Goal: Transaction & Acquisition: Complete application form

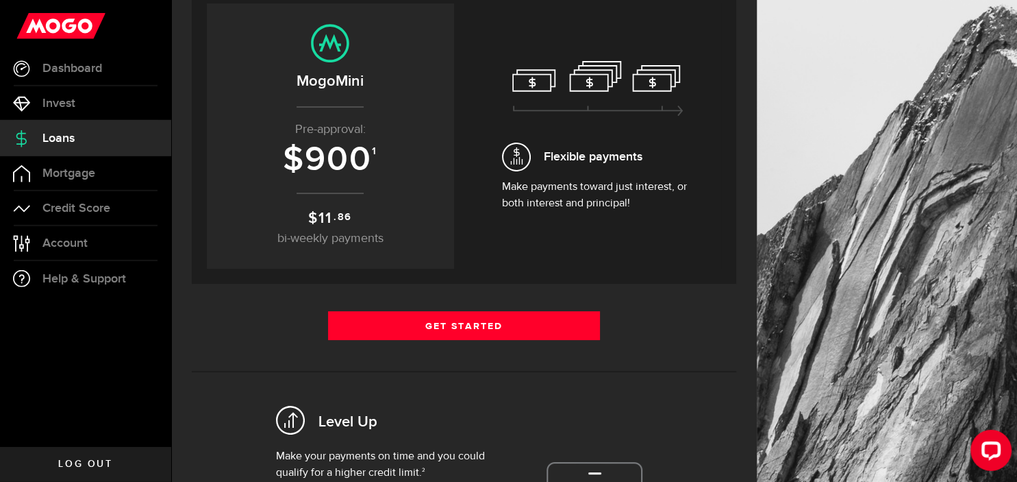
scroll to position [162, 0]
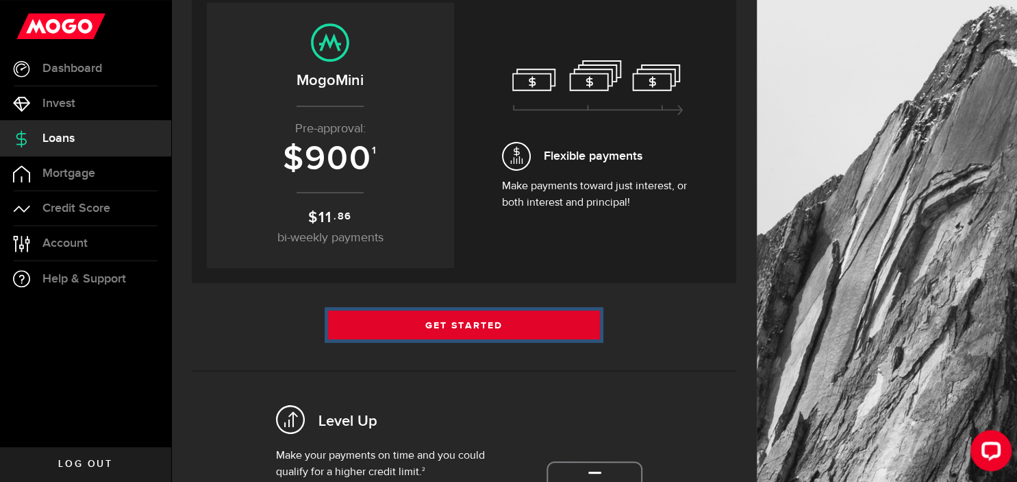
click at [466, 322] on link "Get Started" at bounding box center [464, 324] width 273 height 29
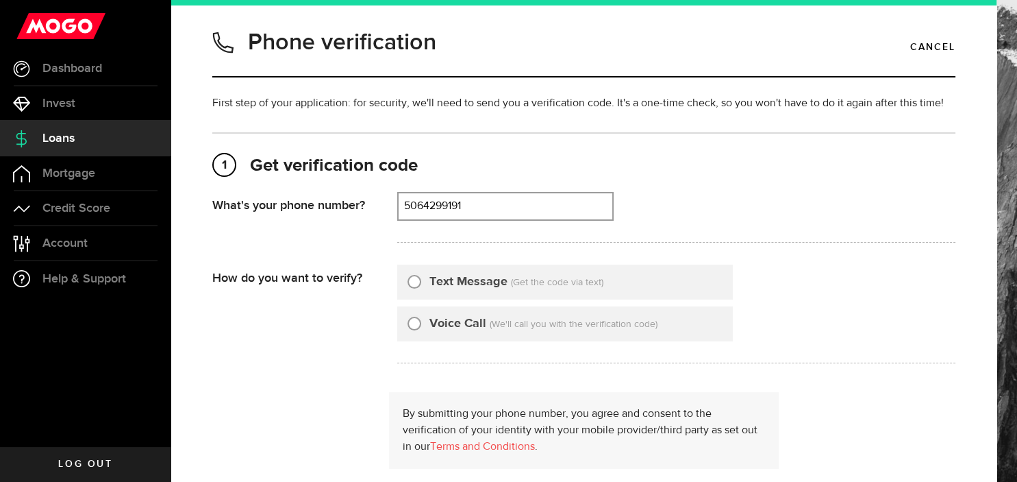
type input "5064299191"
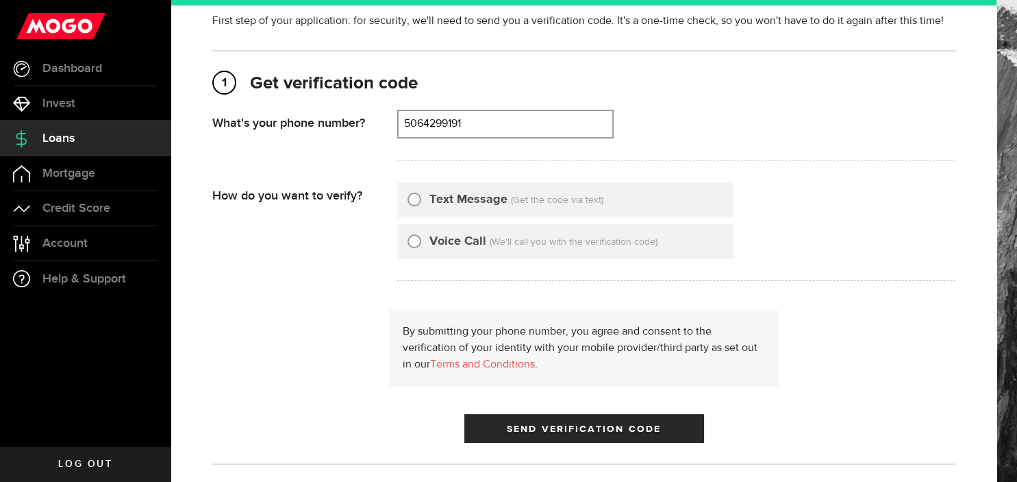
scroll to position [81, 0]
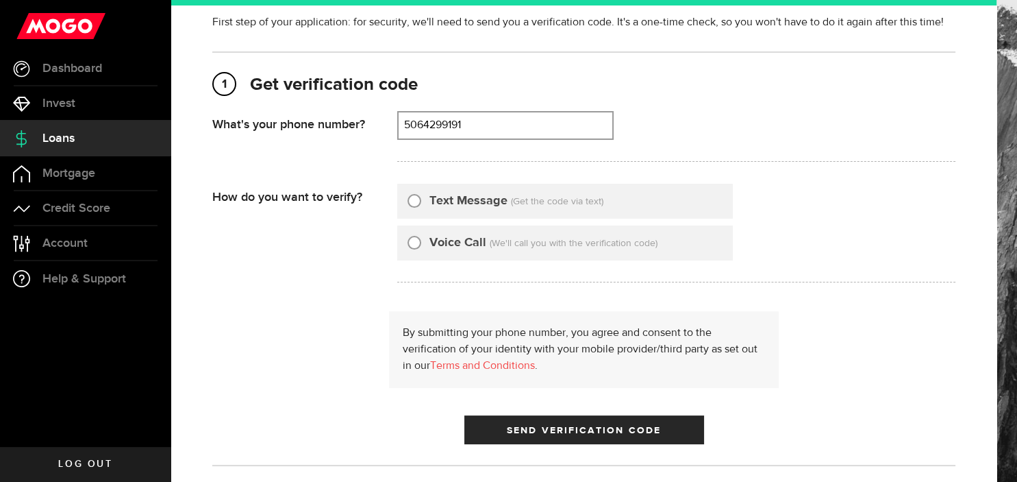
click at [410, 199] on input "Text Message" at bounding box center [415, 199] width 14 height 14
radio input "true"
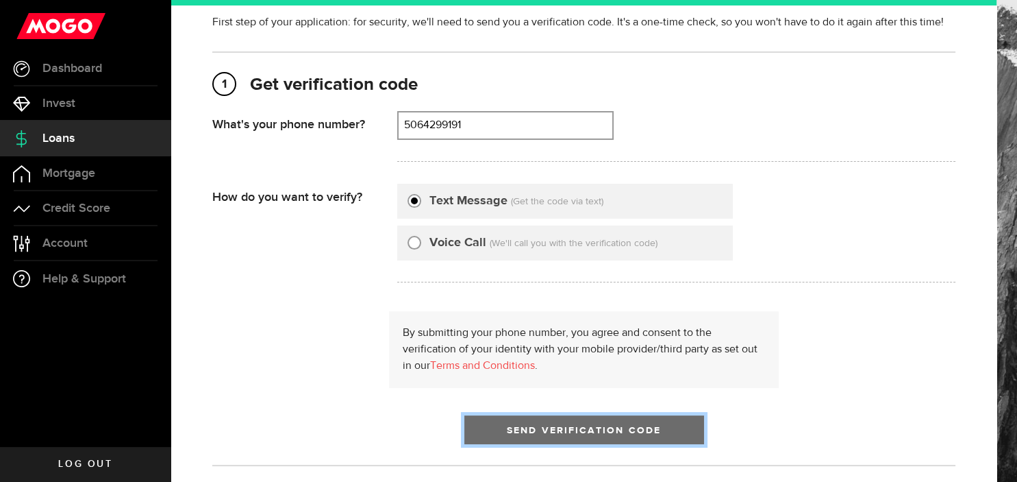
click at [595, 427] on span "Send Verification Code" at bounding box center [584, 430] width 154 height 10
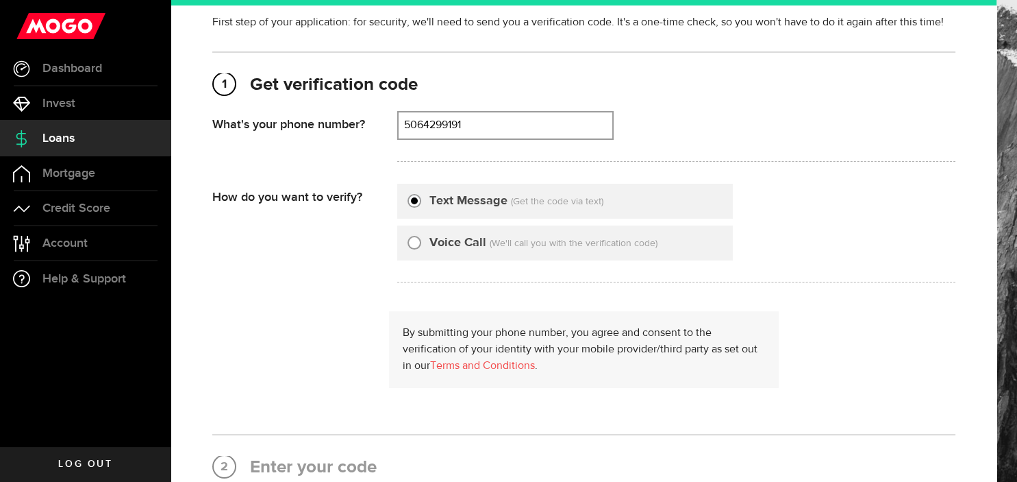
scroll to position [0, 0]
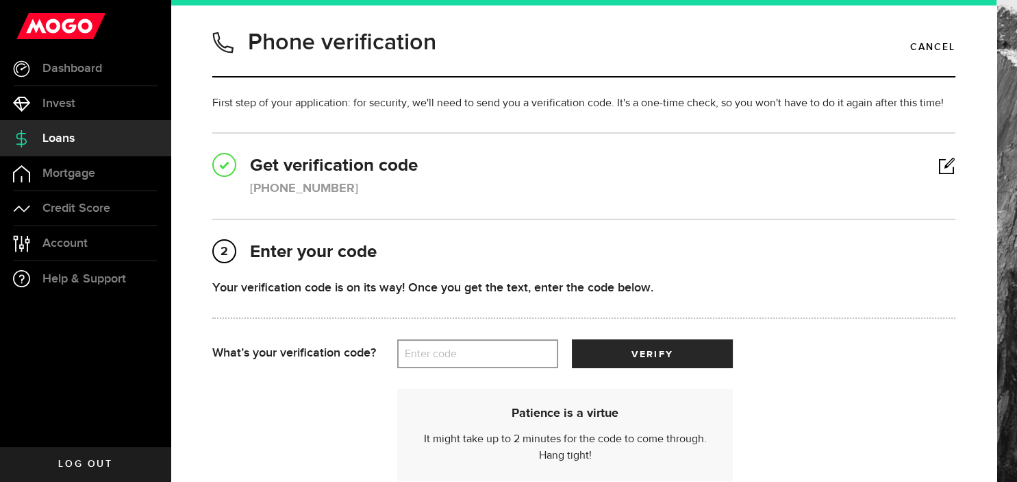
click at [429, 355] on label "Enter code" at bounding box center [477, 354] width 161 height 28
click at [429, 355] on input "Enter code" at bounding box center [477, 353] width 161 height 29
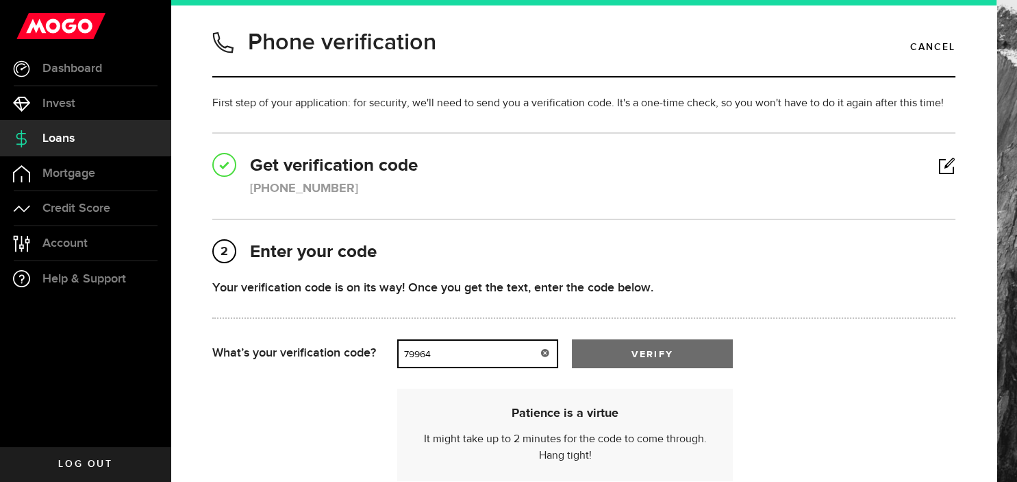
type input "79964"
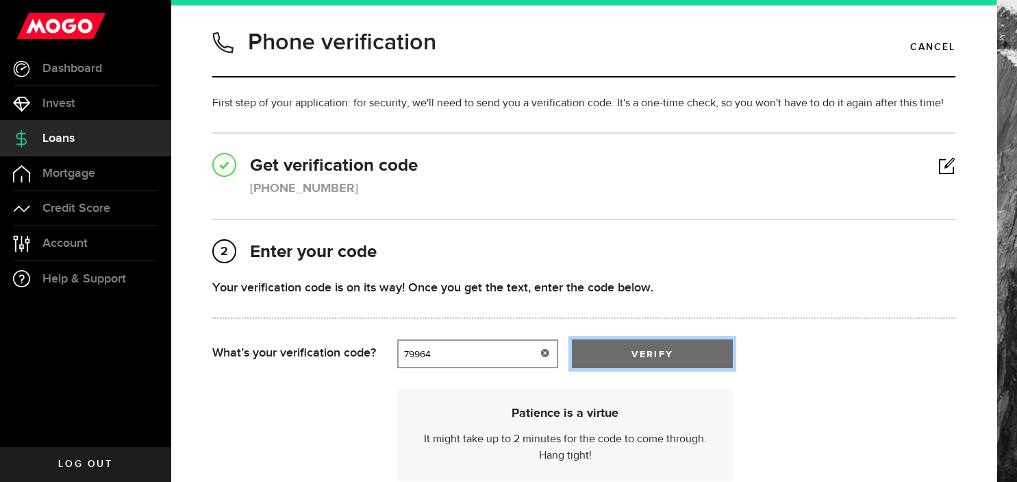
click at [603, 353] on button "verify" at bounding box center [652, 353] width 161 height 29
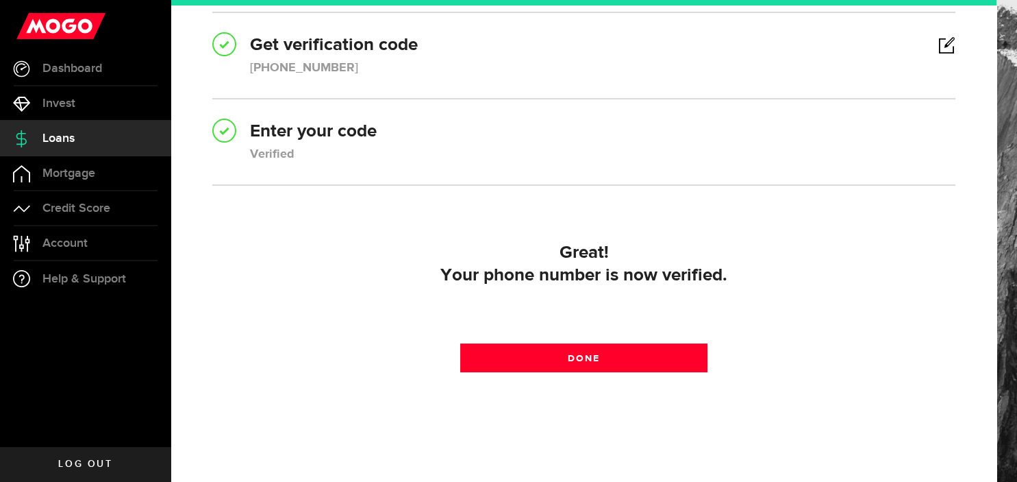
scroll to position [129, 0]
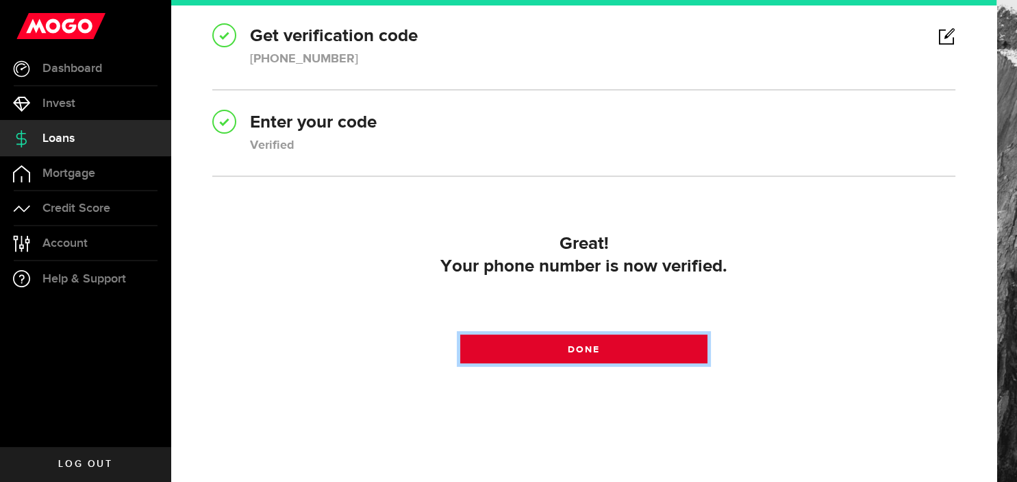
click at [599, 353] on span "Done" at bounding box center [584, 350] width 32 height 10
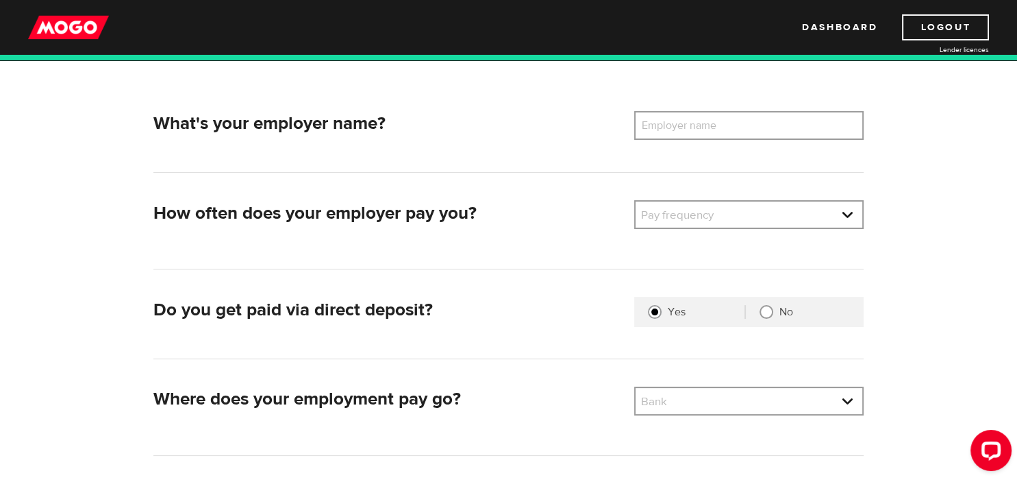
scroll to position [184, 0]
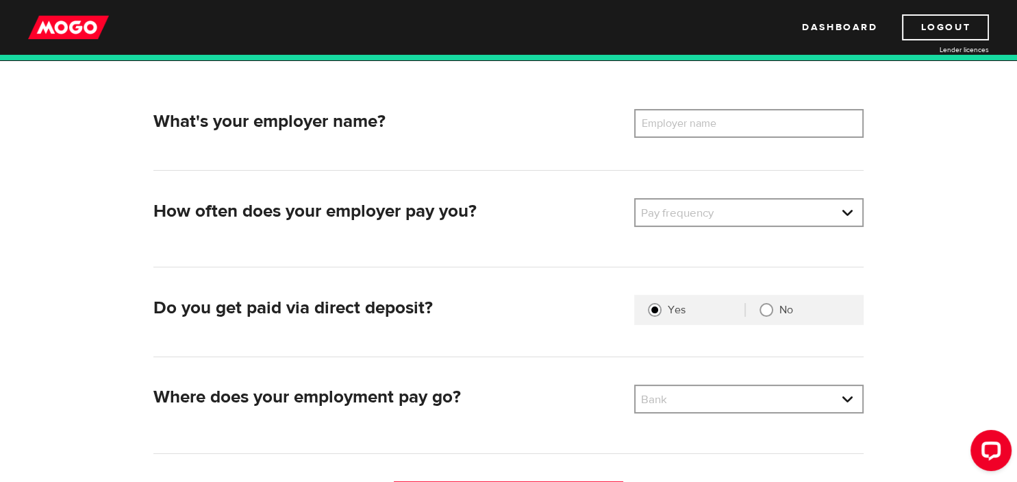
click at [667, 127] on label "Employer name" at bounding box center [689, 123] width 110 height 29
click at [667, 127] on input "Employer name" at bounding box center [748, 123] width 229 height 29
type input "Ecole de langue la cité"
click at [742, 204] on link at bounding box center [749, 212] width 227 height 26
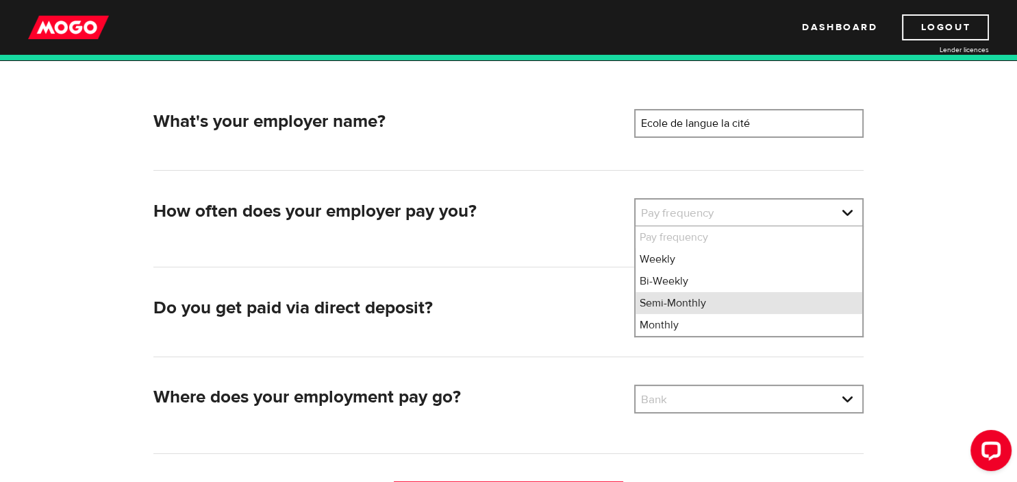
click at [703, 303] on li "Semi-Monthly" at bounding box center [749, 303] width 227 height 22
select select "3"
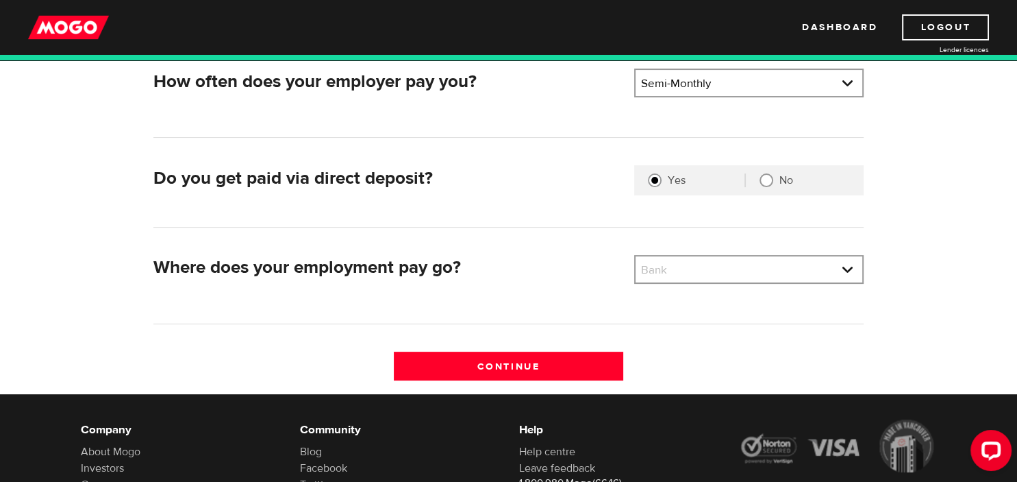
scroll to position [339, 0]
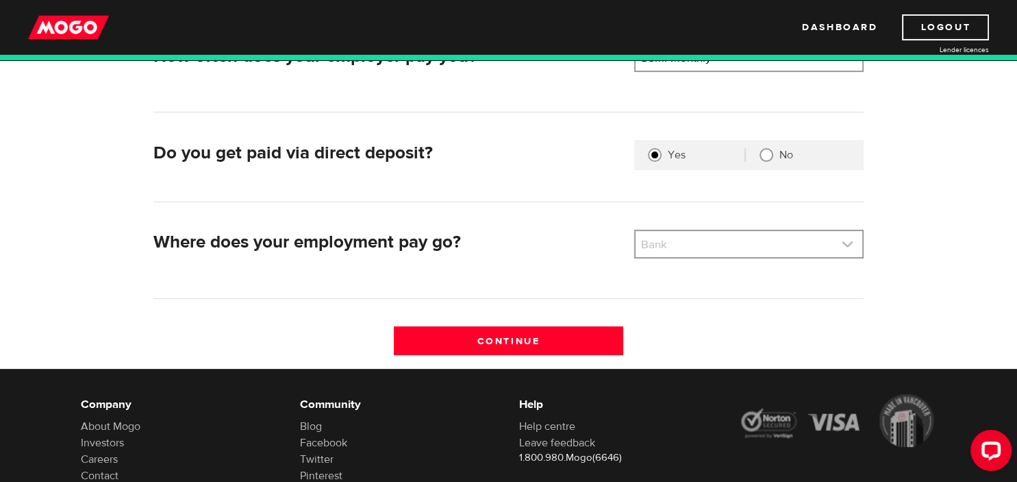
click at [721, 254] on link at bounding box center [749, 244] width 227 height 26
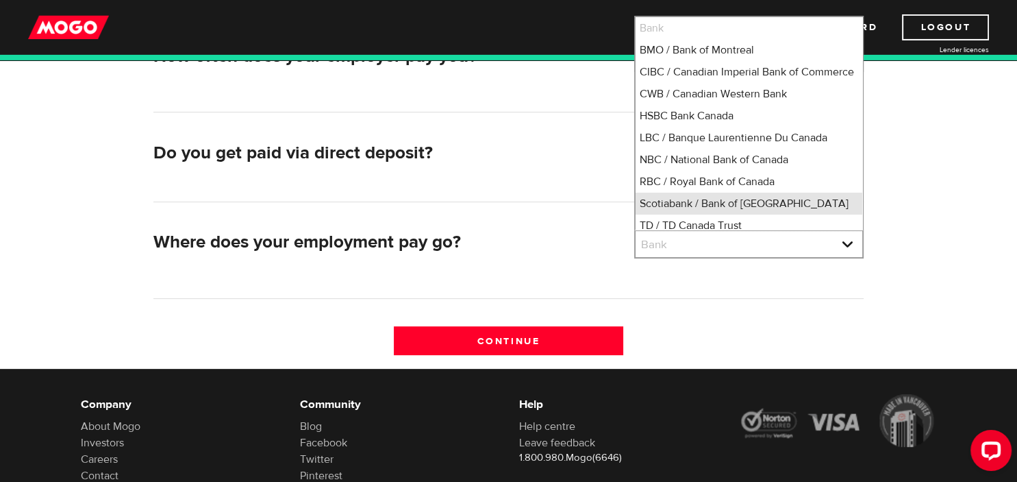
click at [755, 205] on li "Scotiabank / Bank of Nova Scotia" at bounding box center [749, 203] width 227 height 22
select select "2"
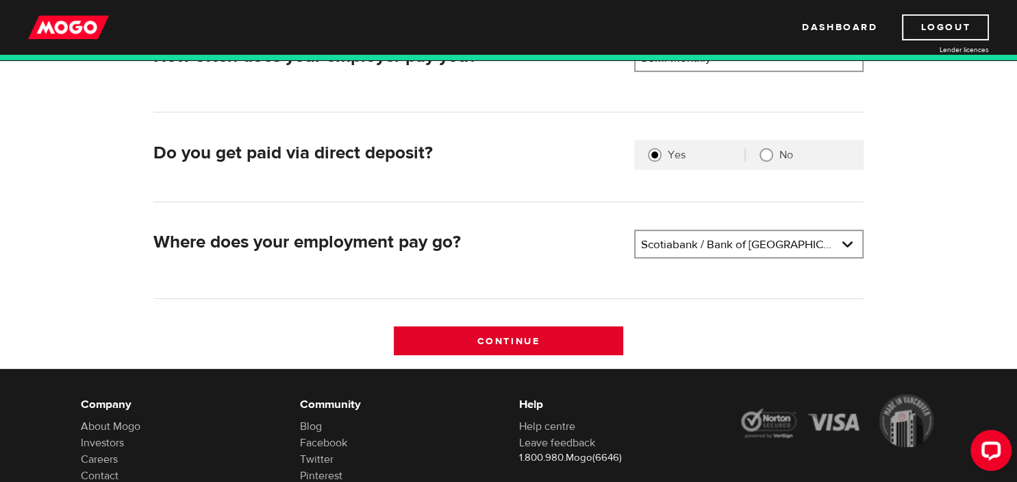
click at [546, 336] on input "Continue" at bounding box center [508, 340] width 229 height 29
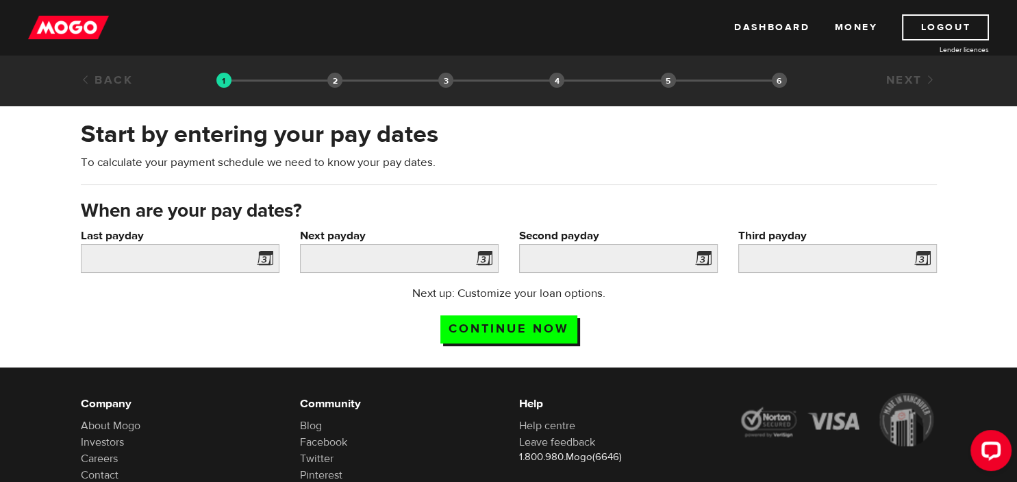
click at [266, 258] on span at bounding box center [262, 260] width 21 height 22
click at [173, 242] on label "Last payday" at bounding box center [180, 235] width 199 height 16
click at [173, 244] on input "Last payday" at bounding box center [180, 258] width 199 height 29
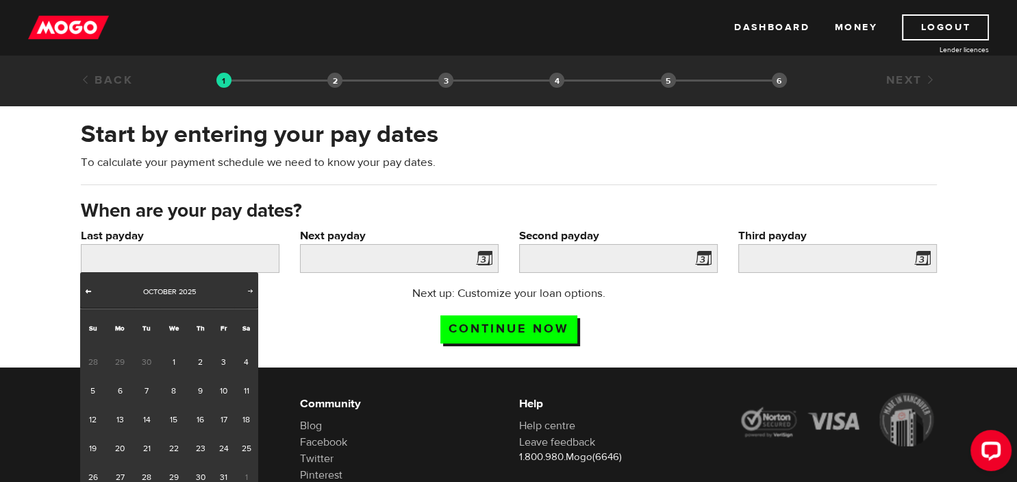
click at [87, 288] on span "Prev" at bounding box center [88, 290] width 11 height 11
click at [119, 447] on link "22" at bounding box center [120, 448] width 28 height 29
type input "2025/09/22"
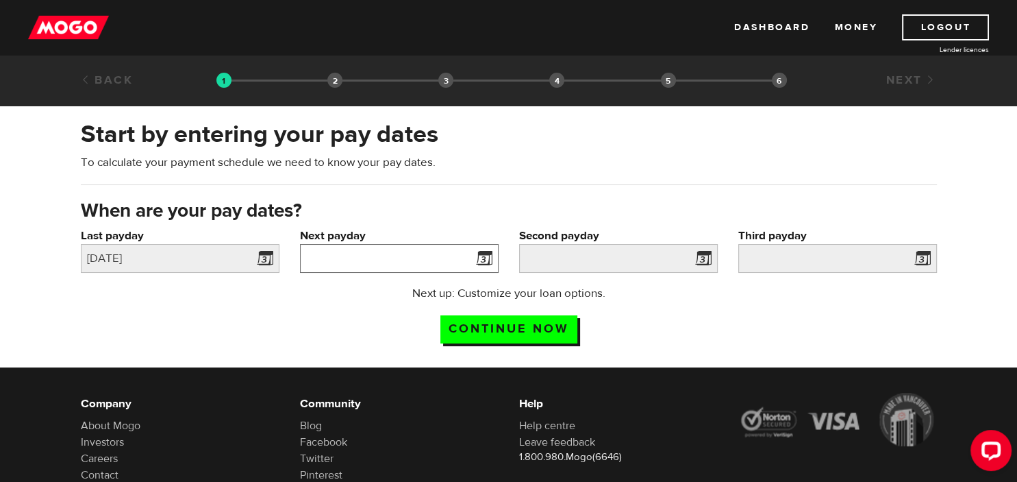
click at [384, 255] on input "Next payday" at bounding box center [399, 258] width 199 height 29
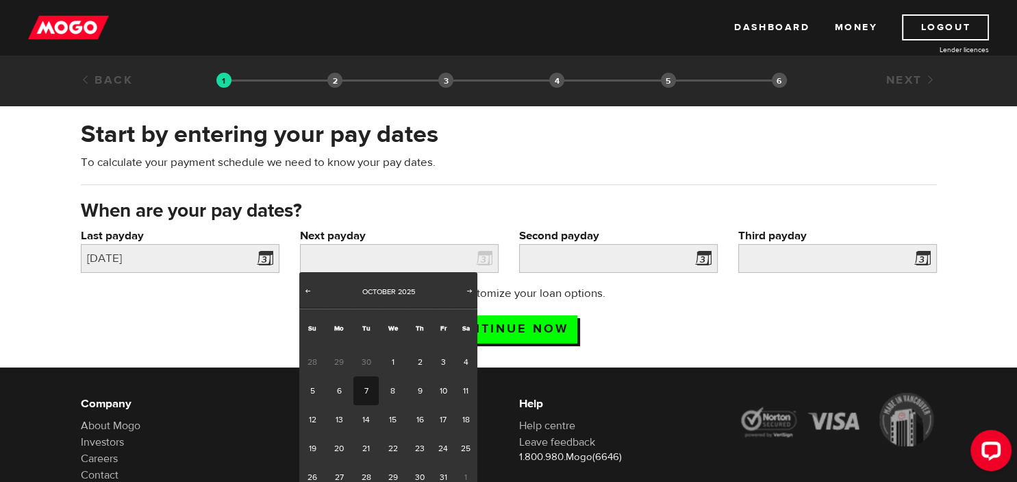
click at [364, 388] on link "7" at bounding box center [365, 390] width 25 height 29
type input "2025/10/07"
type input "2025/10/22"
type input "2025/11/6"
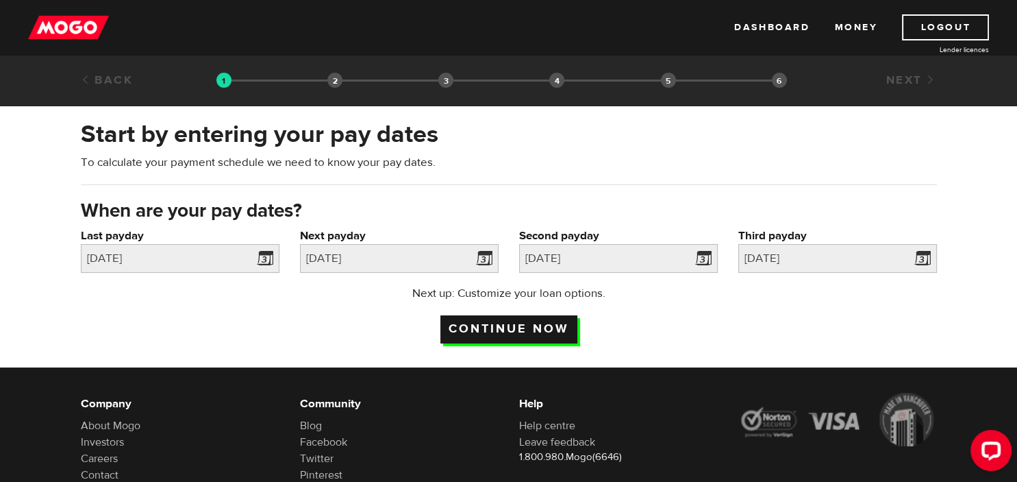
click at [539, 324] on input "Continue now" at bounding box center [508, 329] width 137 height 28
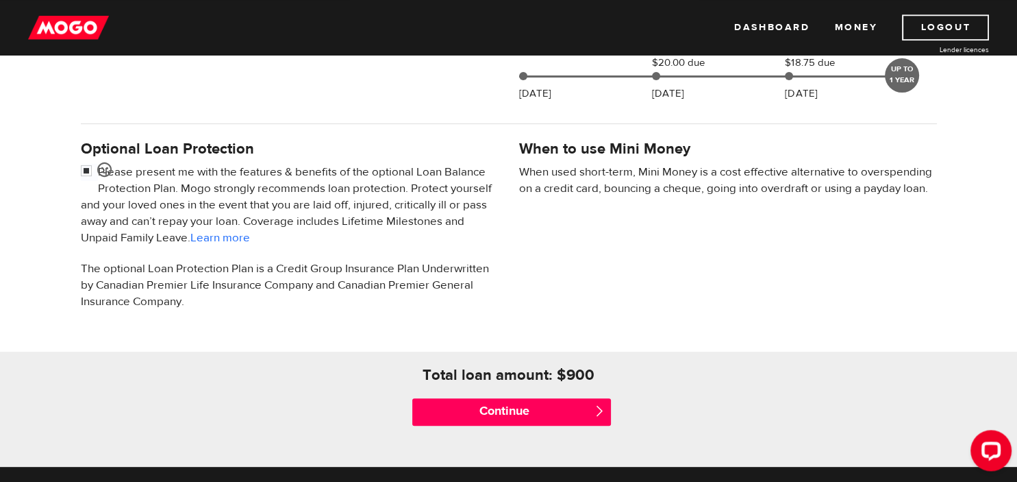
scroll to position [388, 0]
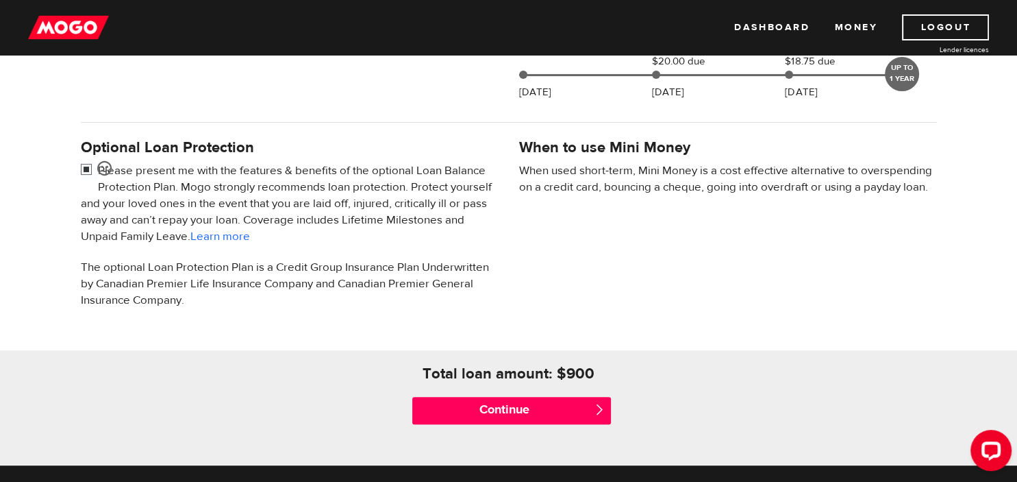
click at [86, 168] on input "checkbox" at bounding box center [89, 170] width 17 height 17
checkbox input "false"
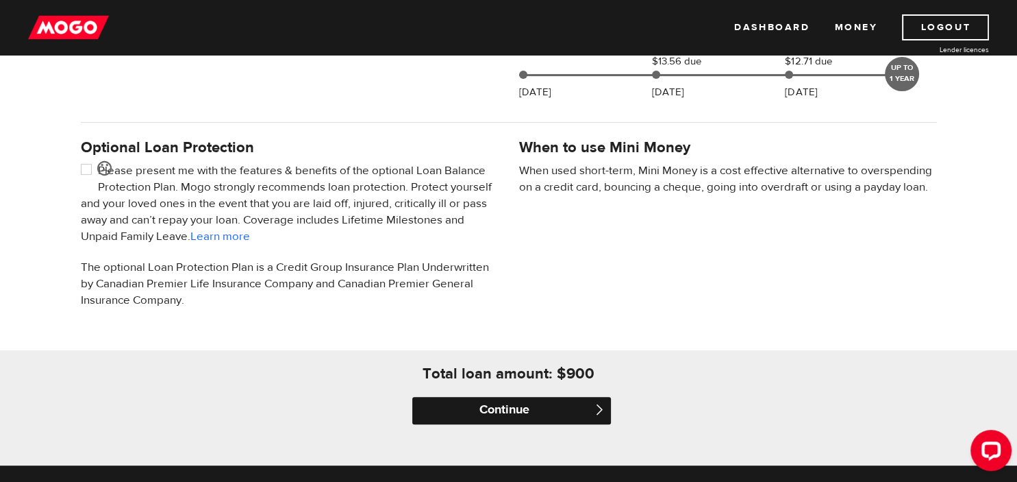
click at [520, 408] on input "Continue" at bounding box center [511, 410] width 199 height 27
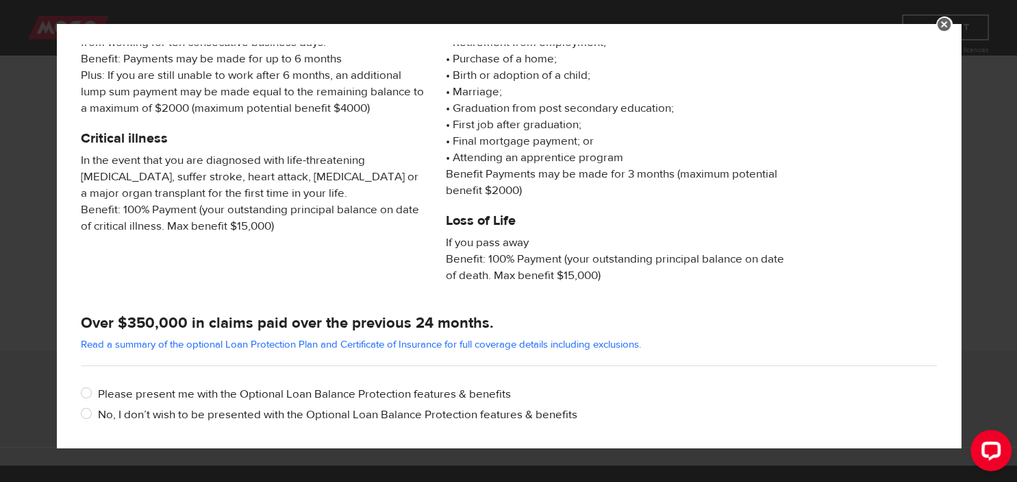
scroll to position [260, 0]
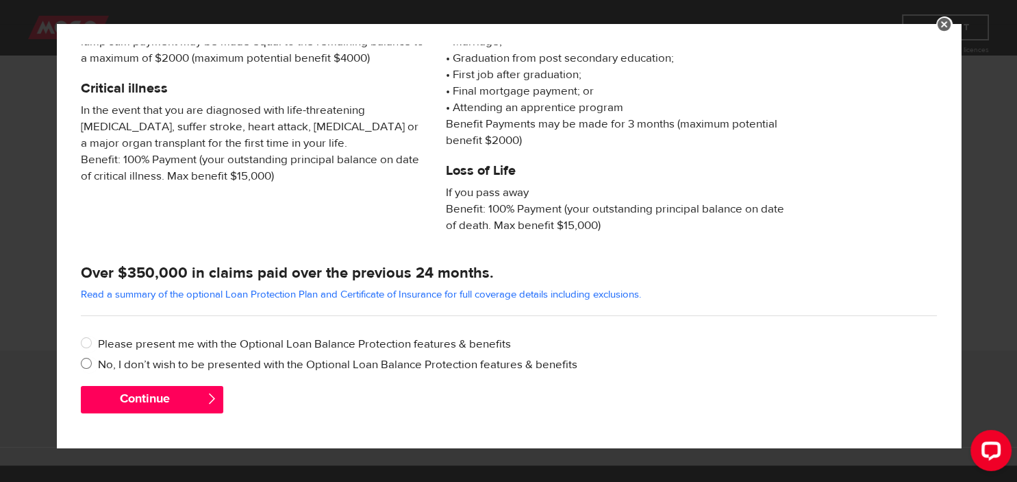
click at [112, 363] on label "No, I don’t wish to be presented with the Optional Loan Balance Protection feat…" at bounding box center [517, 364] width 839 height 16
click at [98, 363] on input "No, I don’t wish to be presented with the Optional Loan Balance Protection feat…" at bounding box center [89, 364] width 17 height 17
radio input "true"
click at [132, 392] on button "Continue" at bounding box center [152, 399] width 142 height 27
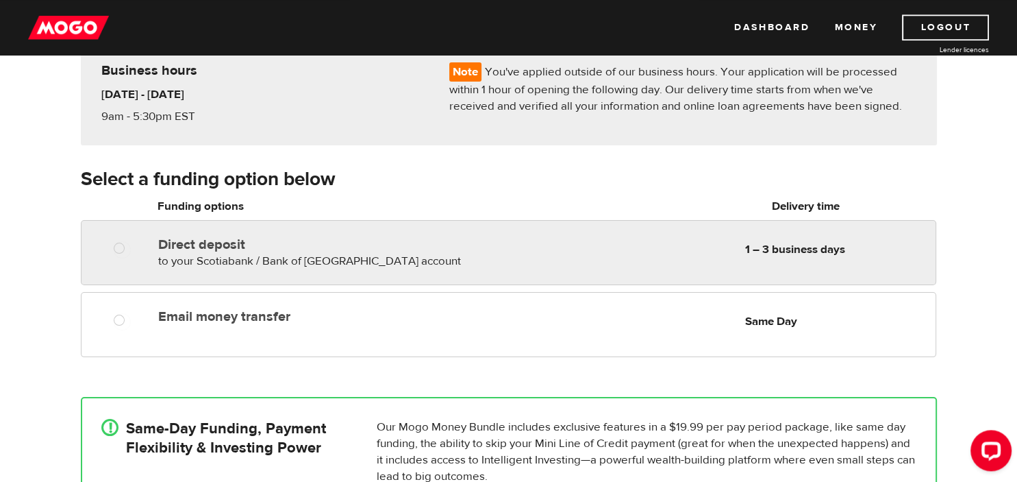
scroll to position [127, 0]
radio input "true"
click at [253, 259] on span "to your Scotiabank / Bank of [GEOGRAPHIC_DATA] account" at bounding box center [309, 260] width 303 height 15
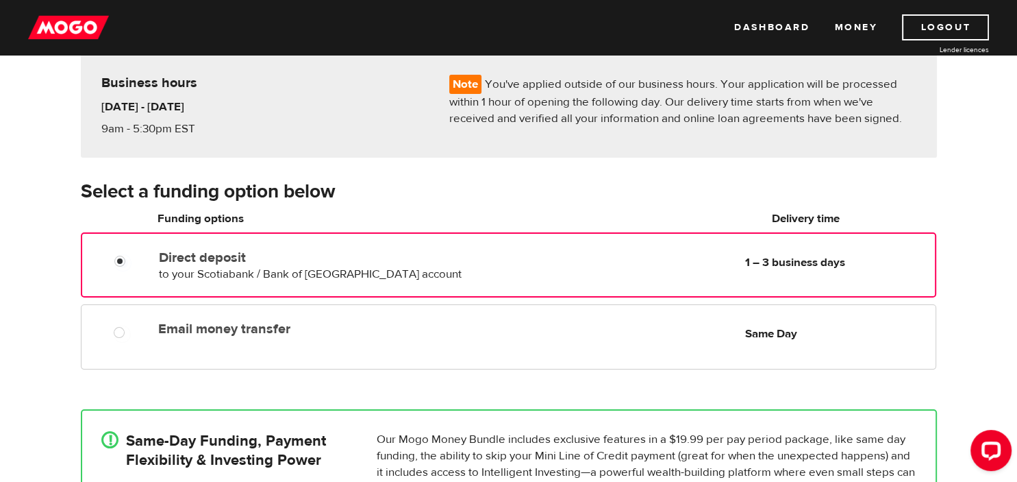
scroll to position [113, 0]
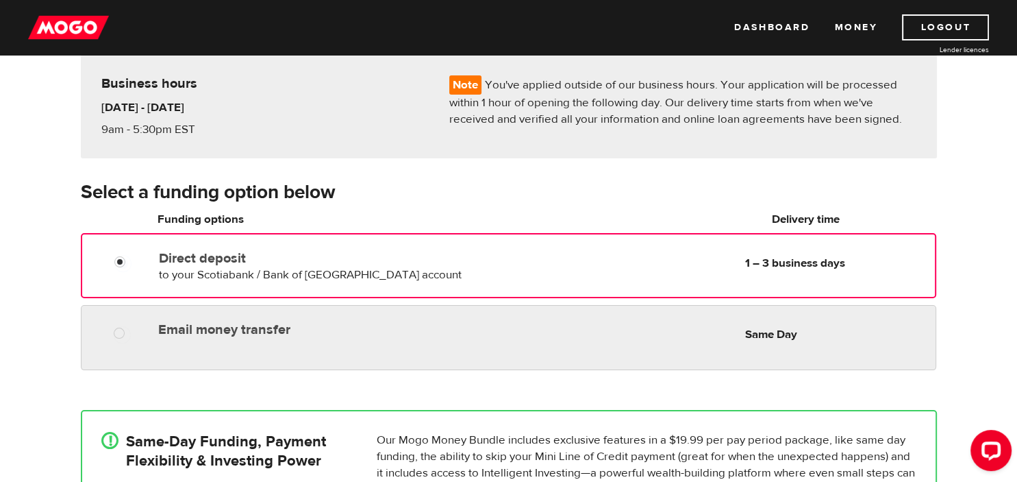
radio input "true"
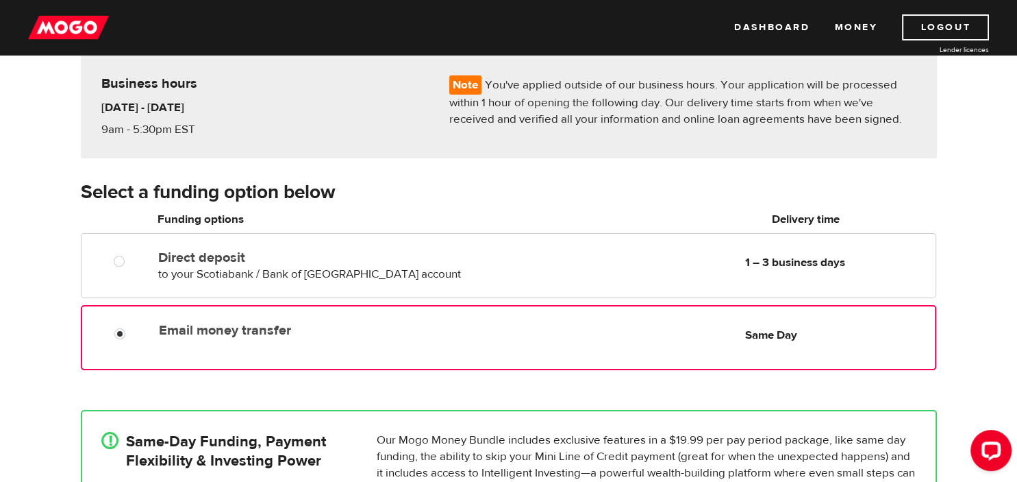
click at [240, 325] on label "Email money transfer" at bounding box center [316, 330] width 314 height 16
click at [132, 327] on input "Email money transfer" at bounding box center [122, 335] width 17 height 17
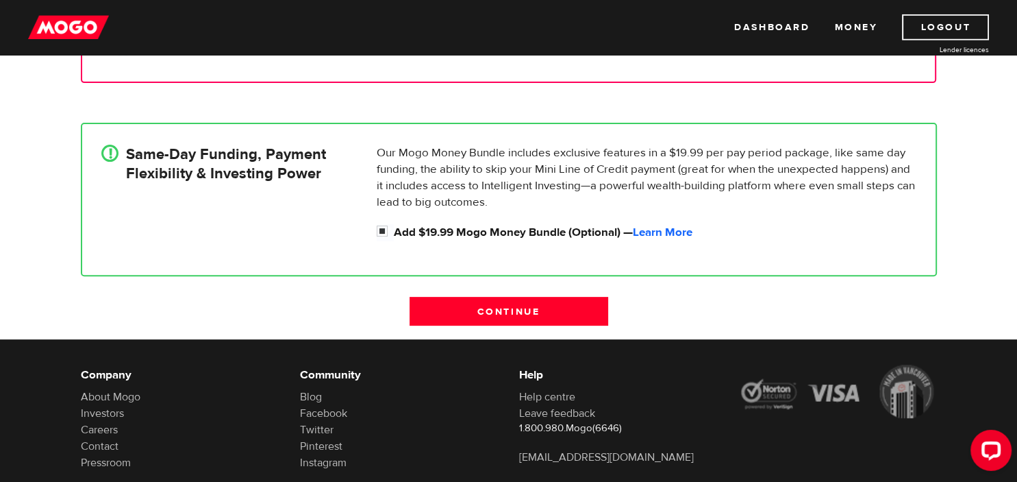
scroll to position [401, 0]
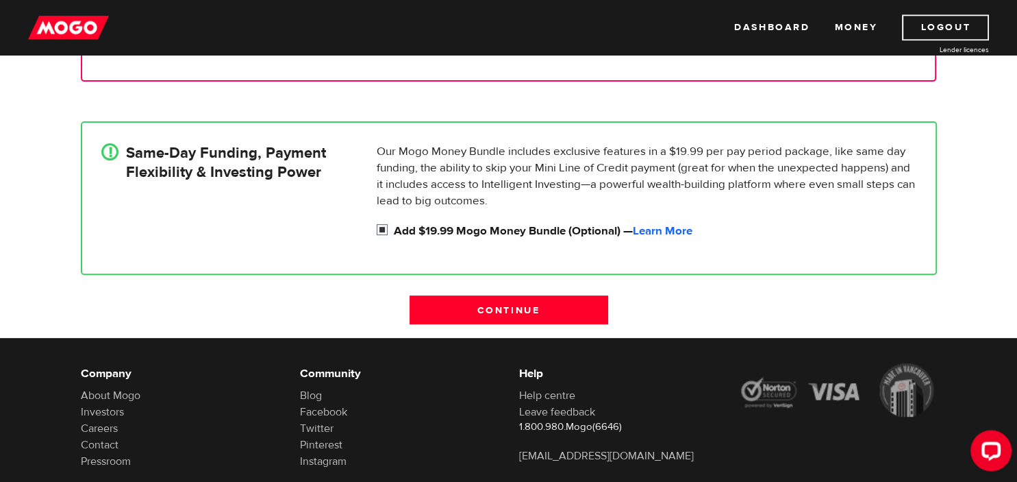
click at [418, 230] on label "Add $19.99 Mogo Money Bundle (Optional) — Learn More" at bounding box center [655, 231] width 523 height 16
click at [394, 230] on input "Add $19.99 Mogo Money Bundle (Optional) — Learn More" at bounding box center [385, 231] width 17 height 17
checkbox input "false"
radio input "false"
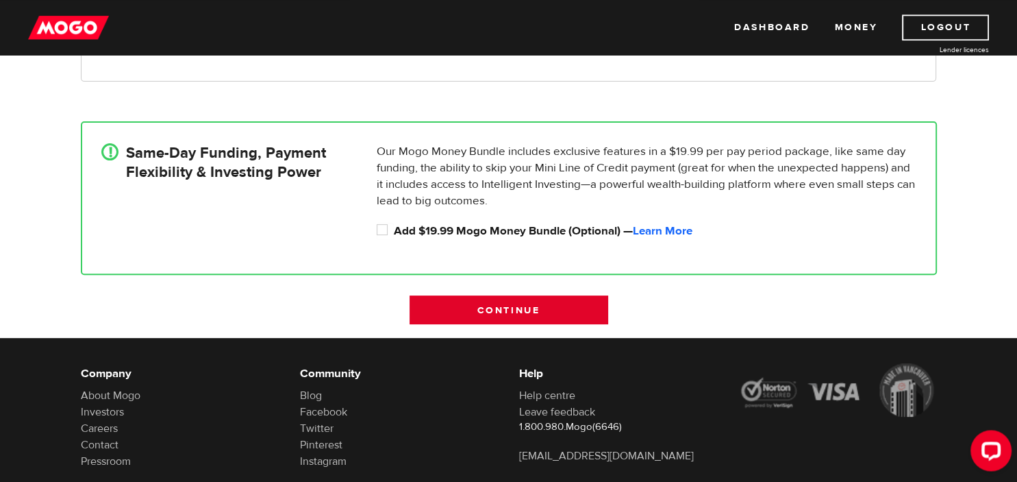
click at [508, 310] on input "Continue" at bounding box center [509, 309] width 199 height 29
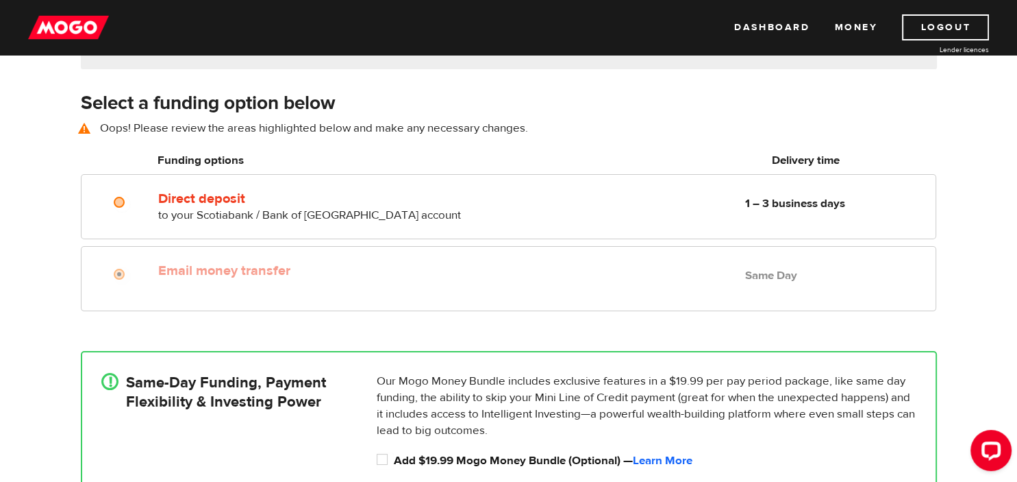
scroll to position [190, 0]
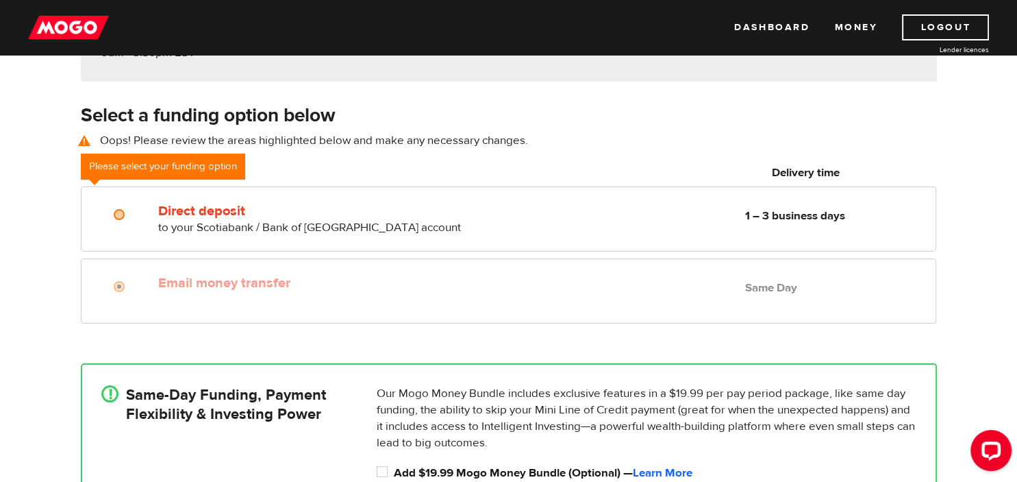
click at [496, 310] on div "Email money transfer Delivery in Same Day Same Day" at bounding box center [508, 290] width 855 height 65
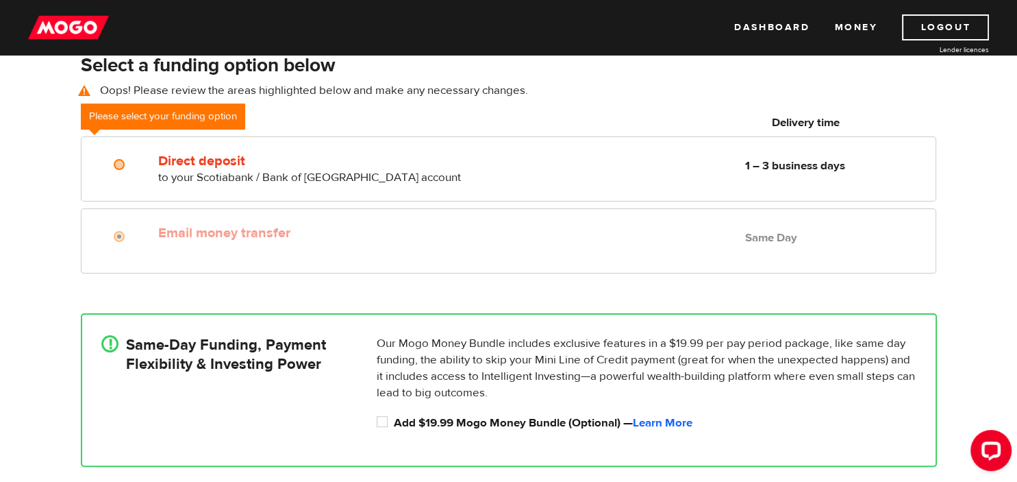
scroll to position [239, 0]
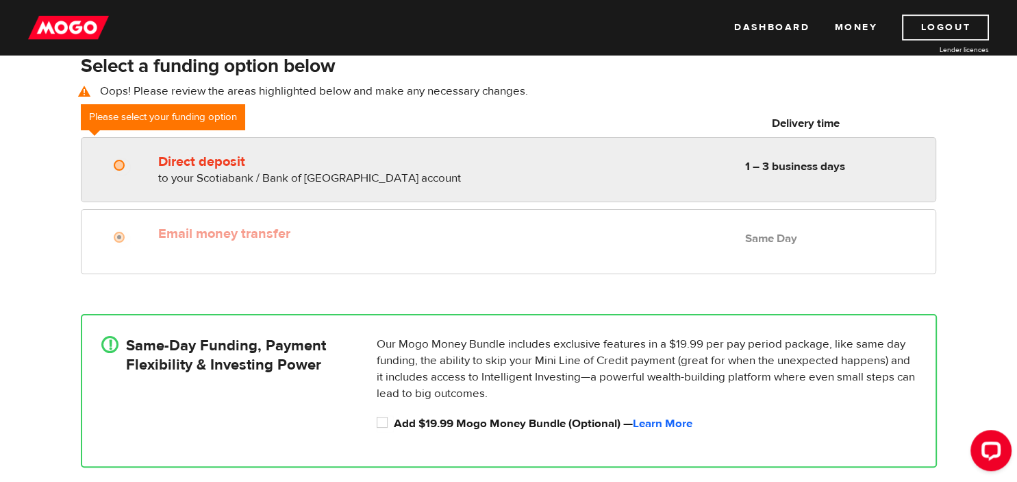
radio input "true"
click at [368, 176] on span "to your Scotiabank / Bank of Nova Scotia account" at bounding box center [309, 178] width 303 height 15
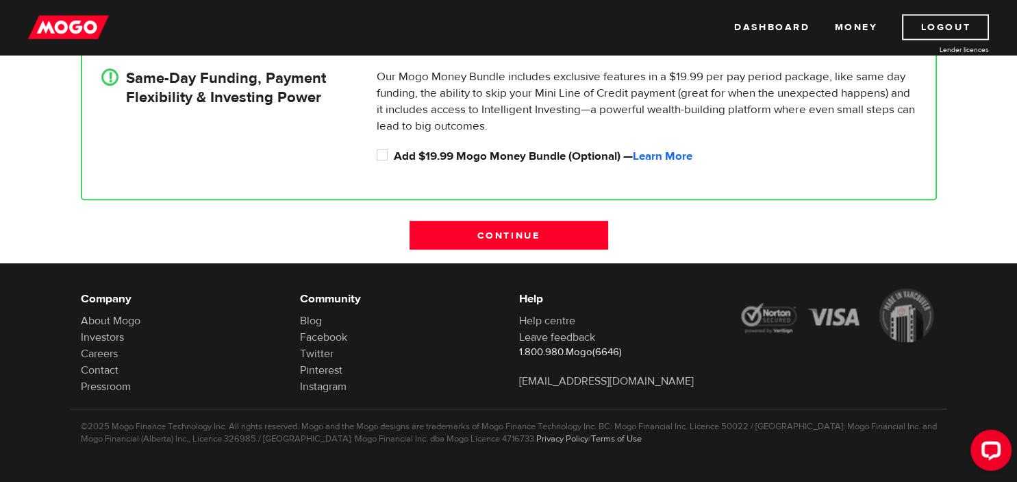
scroll to position [508, 0]
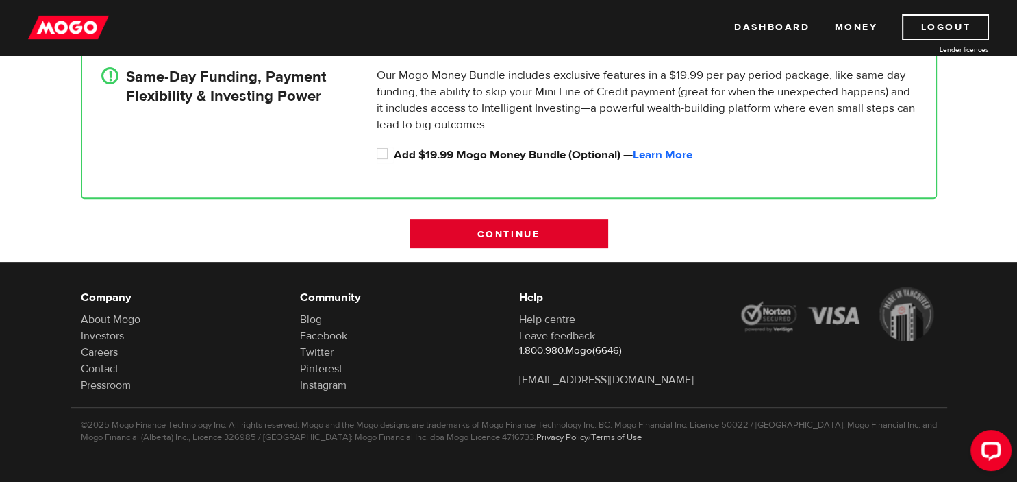
click at [512, 230] on input "Continue" at bounding box center [509, 233] width 199 height 29
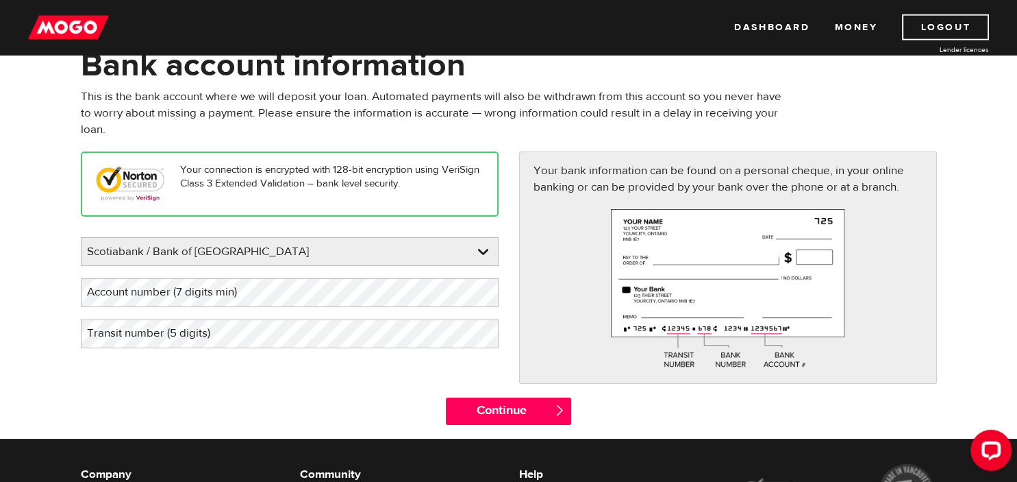
scroll to position [82, 0]
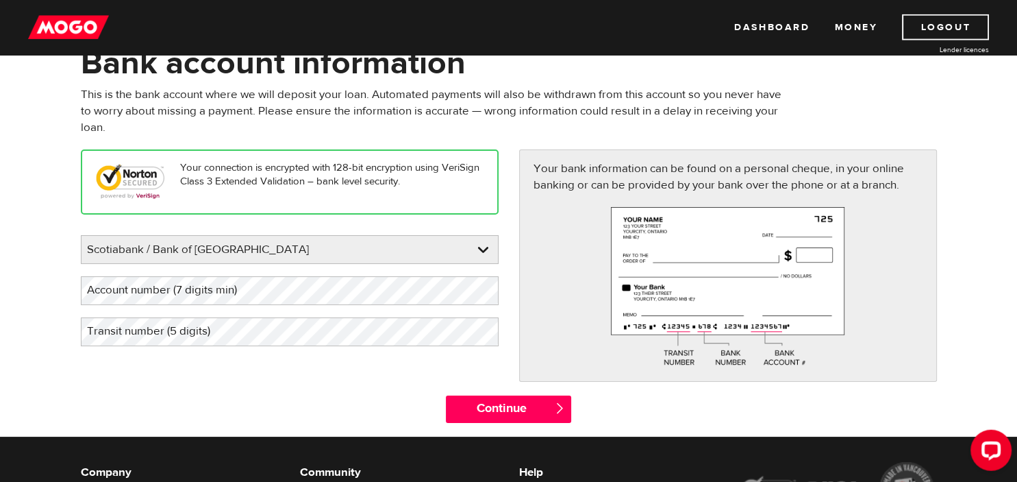
click at [245, 294] on label "Account number (7 digits min)" at bounding box center [173, 290] width 184 height 28
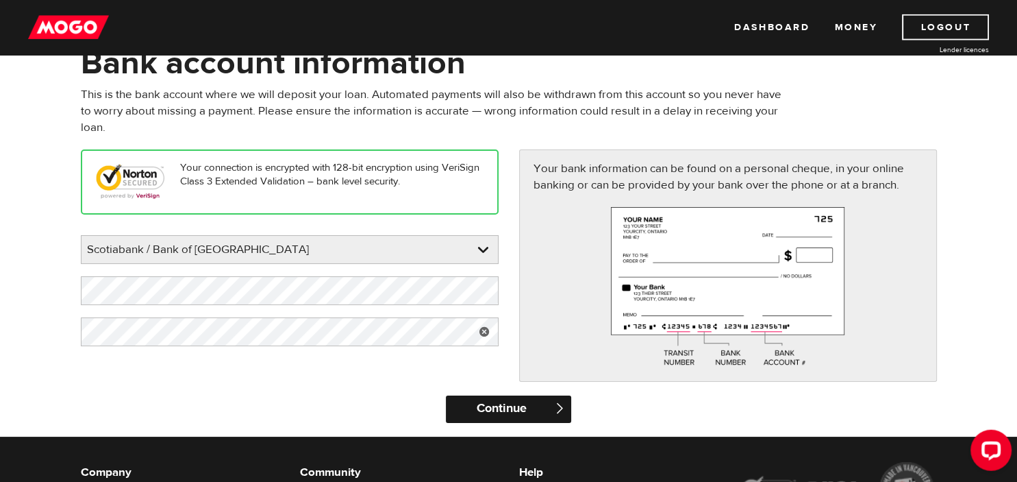
click at [499, 403] on input "Continue" at bounding box center [508, 408] width 125 height 27
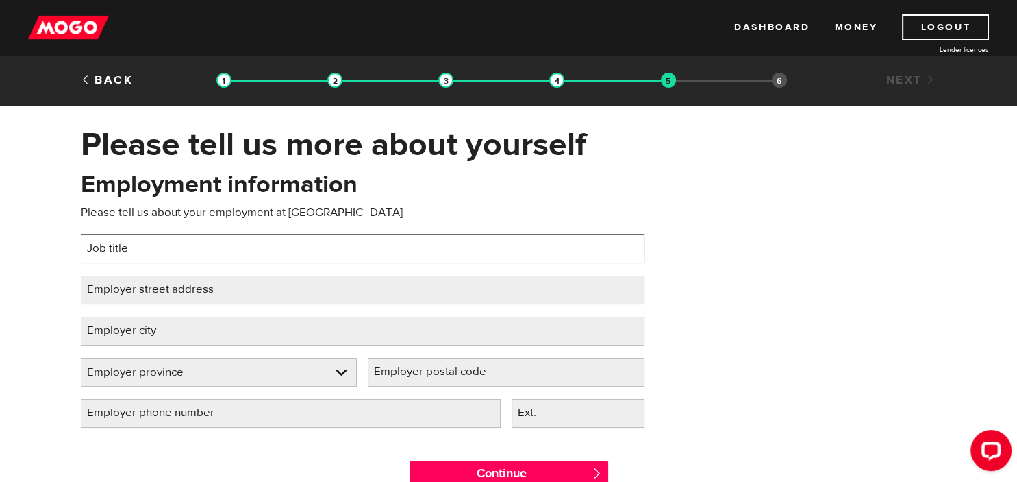
click at [158, 251] on input "Job title" at bounding box center [363, 248] width 564 height 29
type input "French as a second language teacher"
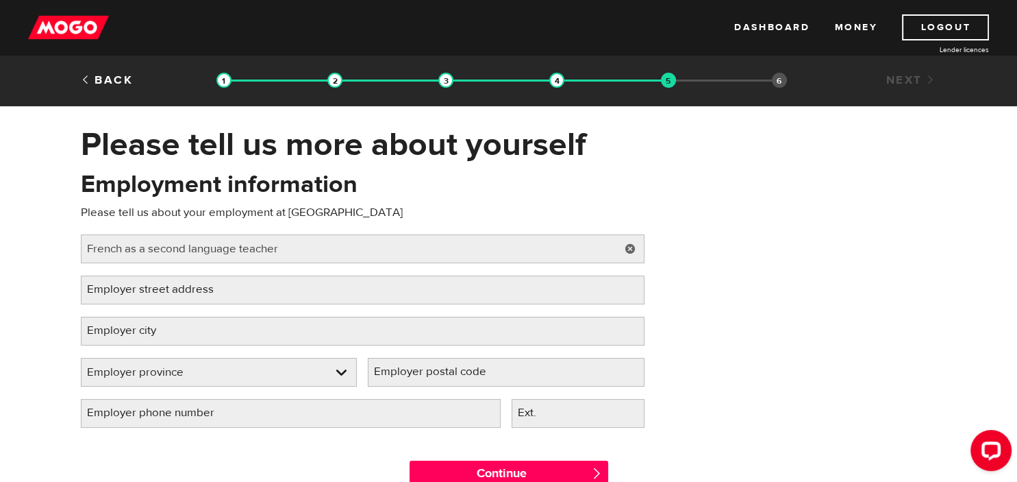
click at [138, 293] on label "Employer street address" at bounding box center [161, 289] width 161 height 28
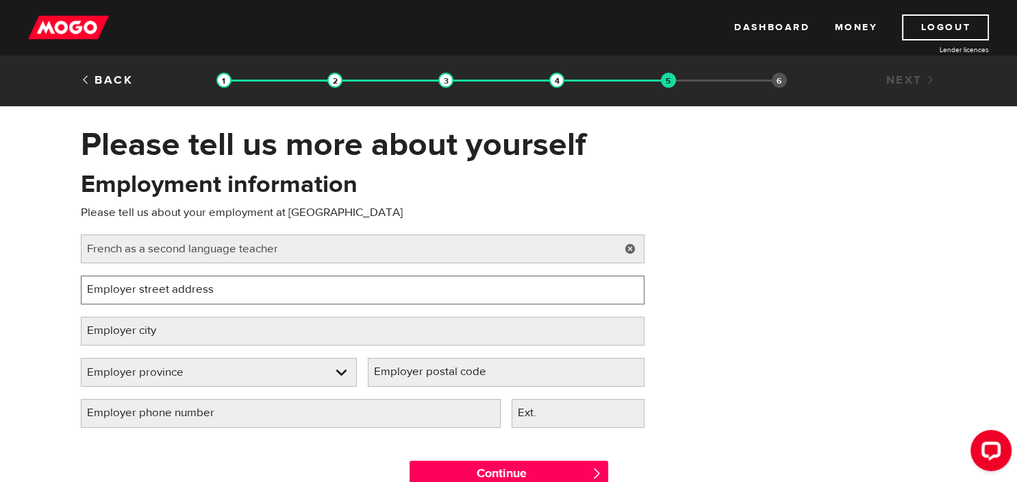
click at [138, 293] on input "Employer street address" at bounding box center [363, 289] width 564 height 29
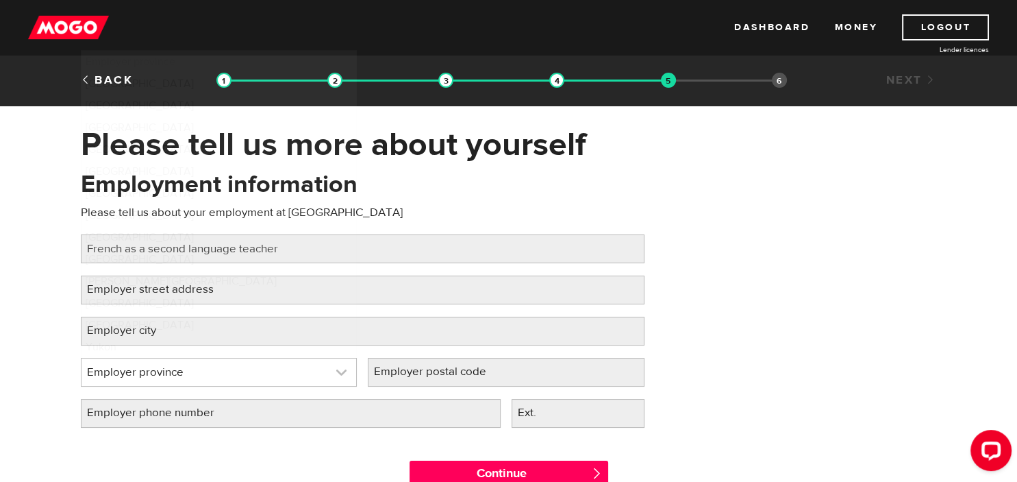
click at [285, 378] on link at bounding box center [219, 371] width 275 height 27
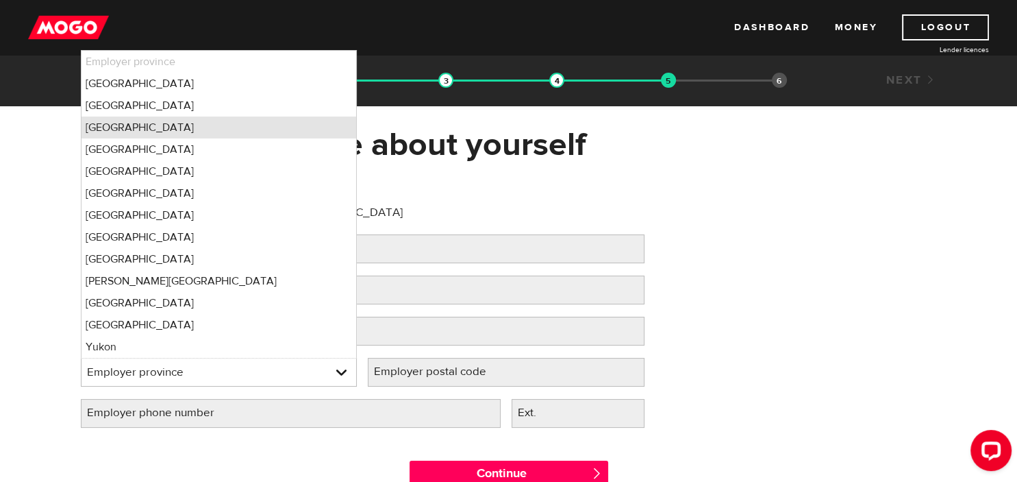
click at [149, 124] on li "Ontario" at bounding box center [219, 127] width 275 height 22
select select "ON"
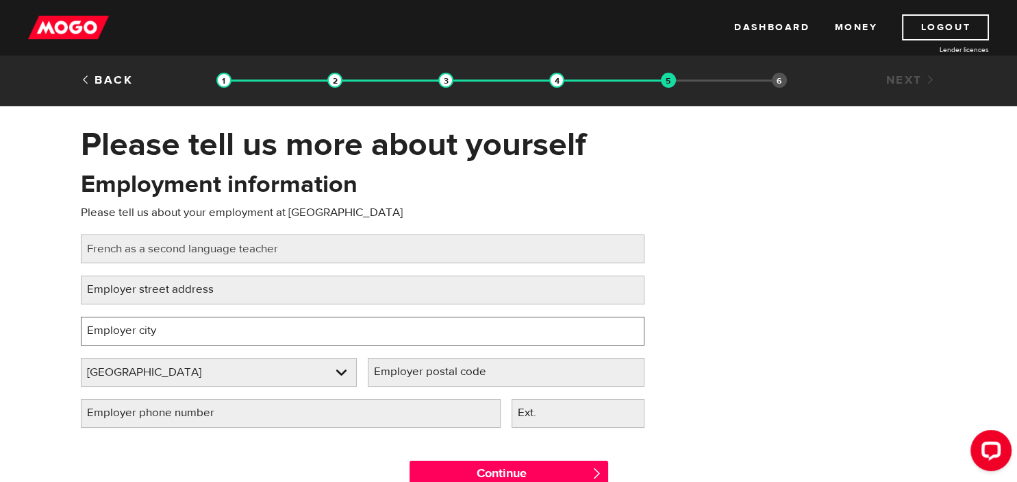
click at [188, 338] on input "Employer city" at bounding box center [363, 330] width 564 height 29
type input "Ottawa"
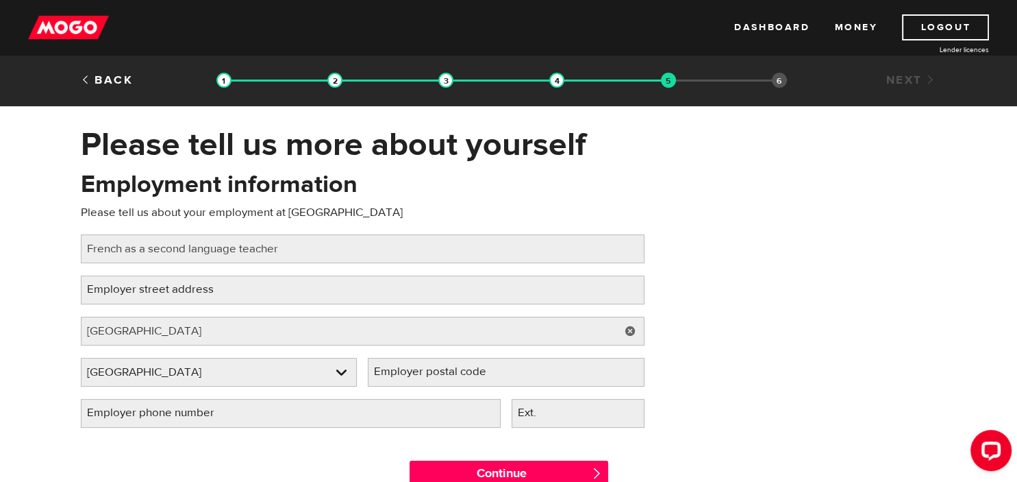
click at [106, 294] on label "Employer street address" at bounding box center [161, 289] width 161 height 28
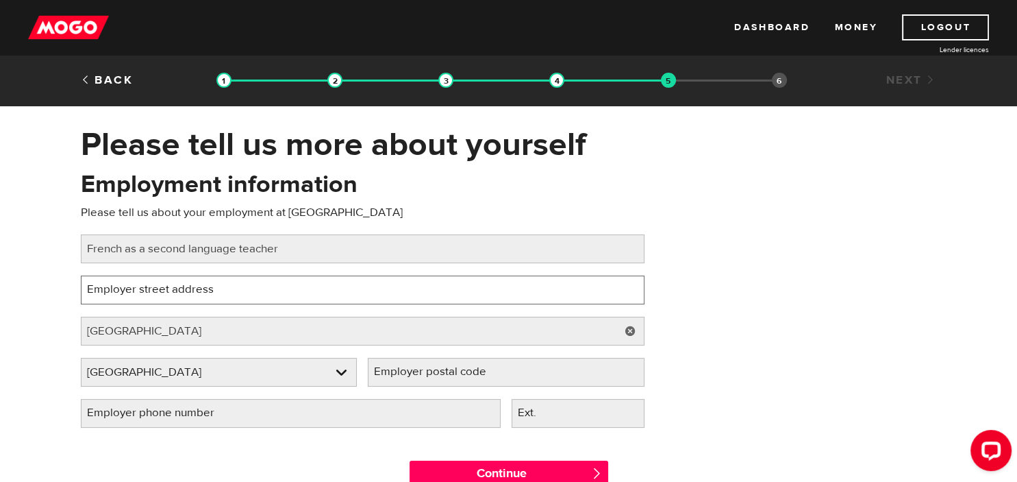
click at [106, 294] on input "Employer street address" at bounding box center [363, 289] width 564 height 29
type input "280 albert st #500 Ottawa ON"
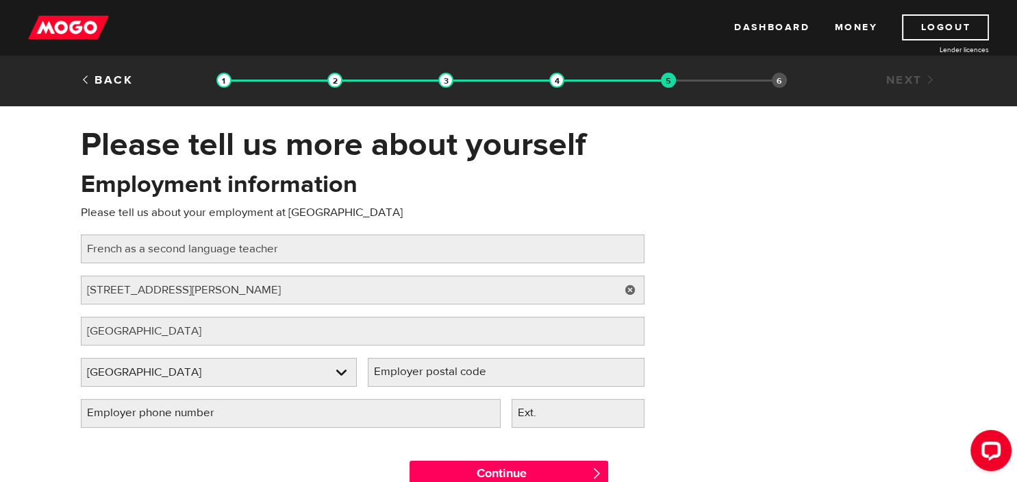
click at [414, 375] on label "Employer postal code" at bounding box center [441, 372] width 147 height 28
click at [414, 375] on input "Employer postal code" at bounding box center [506, 372] width 277 height 29
type input "k1p 5g8"
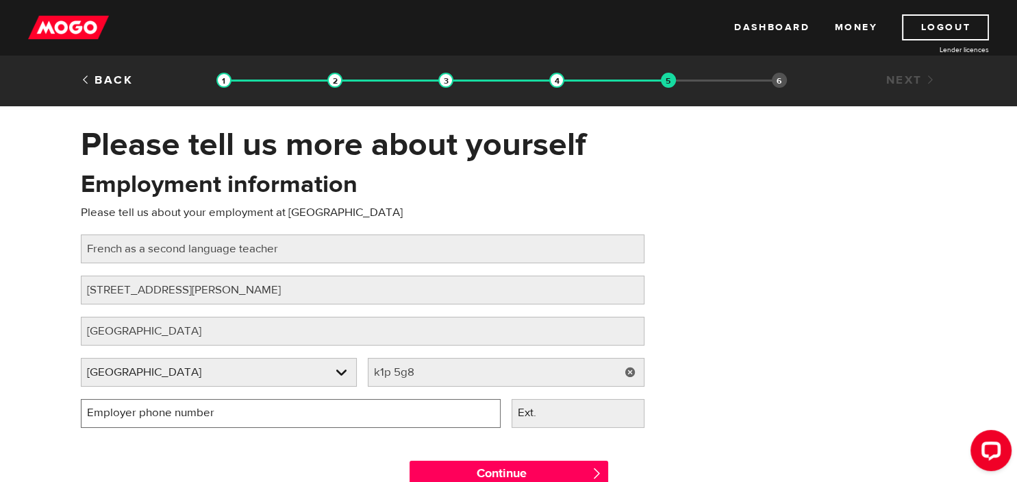
click at [324, 414] on input "Employer phone number" at bounding box center [291, 413] width 420 height 29
type input "(613) 569-6260"
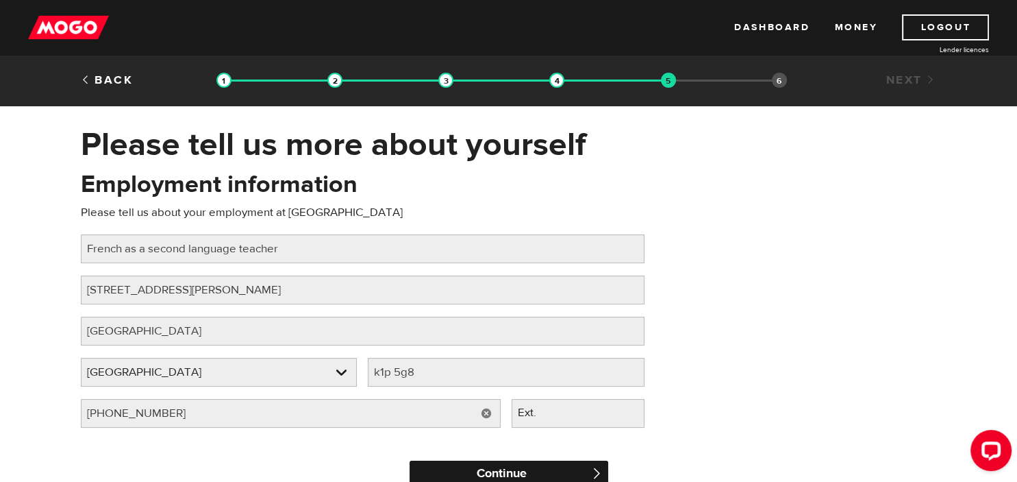
click at [564, 472] on input "Continue" at bounding box center [509, 473] width 199 height 27
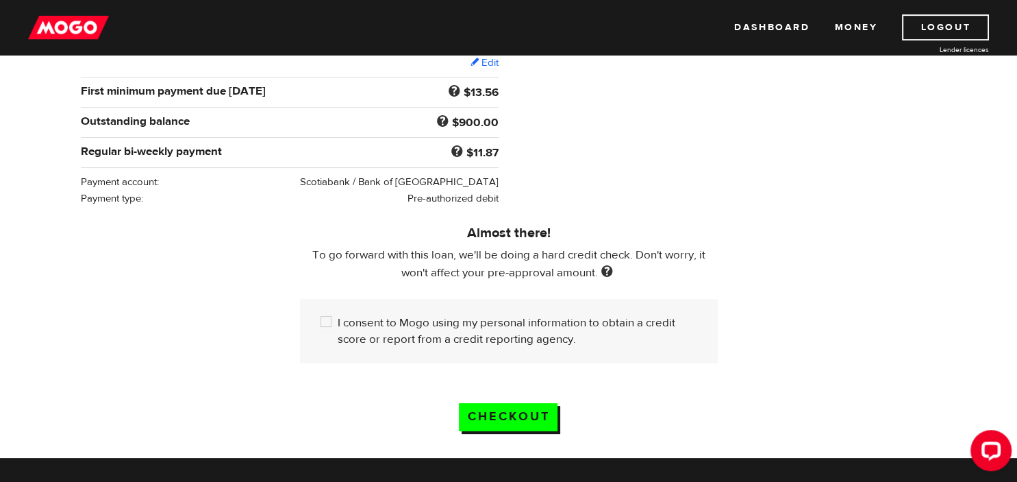
scroll to position [262, 0]
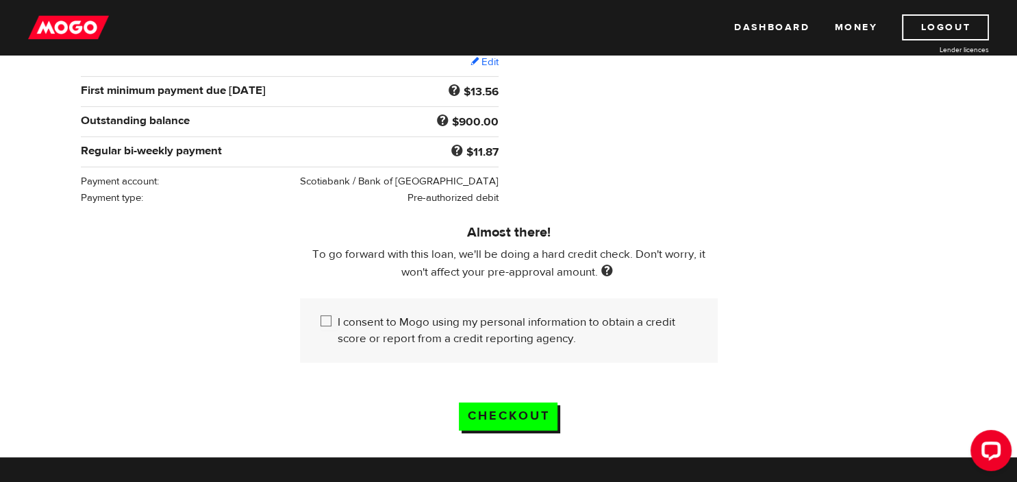
click at [322, 314] on input "I consent to Mogo using my personal information to obtain a credit score or rep…" at bounding box center [329, 322] width 17 height 17
checkbox input "true"
click at [538, 402] on input "Checkout" at bounding box center [508, 416] width 99 height 28
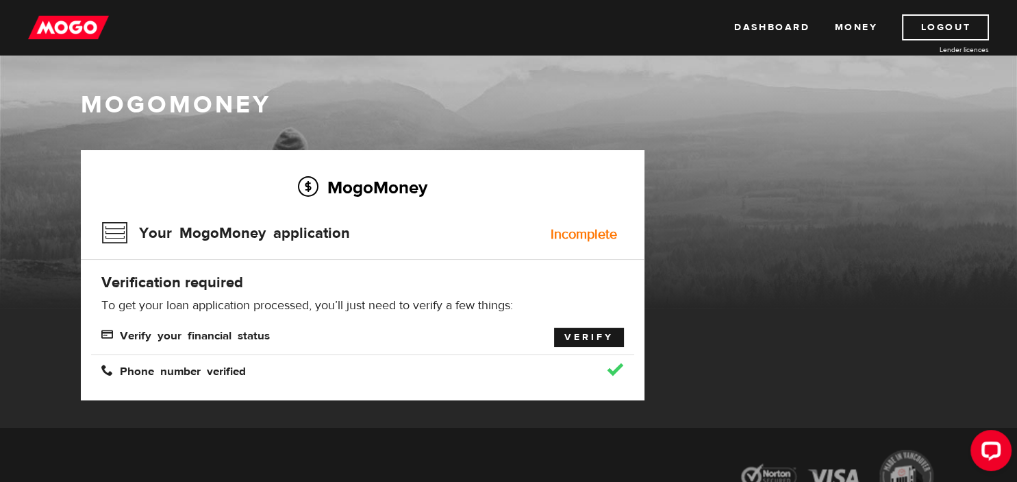
click at [583, 336] on link "Verify" at bounding box center [589, 336] width 70 height 19
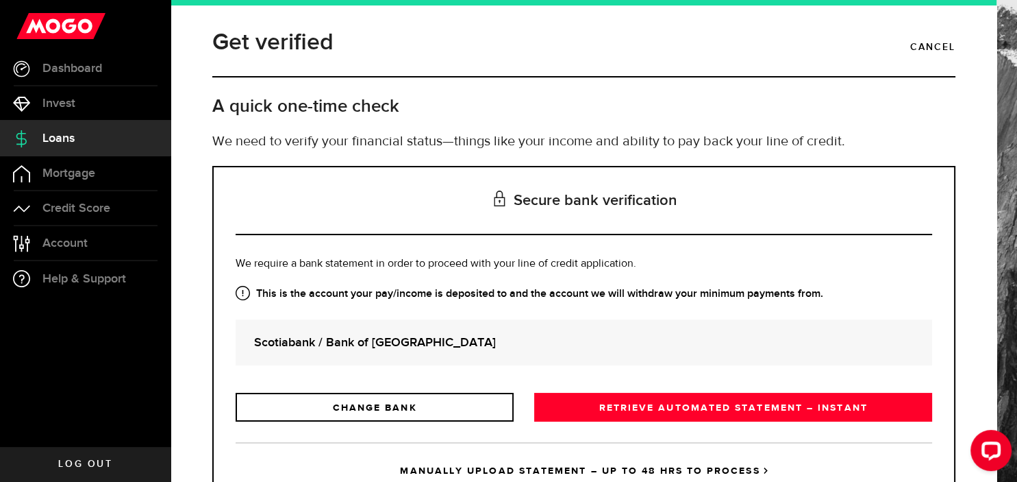
scroll to position [57, 0]
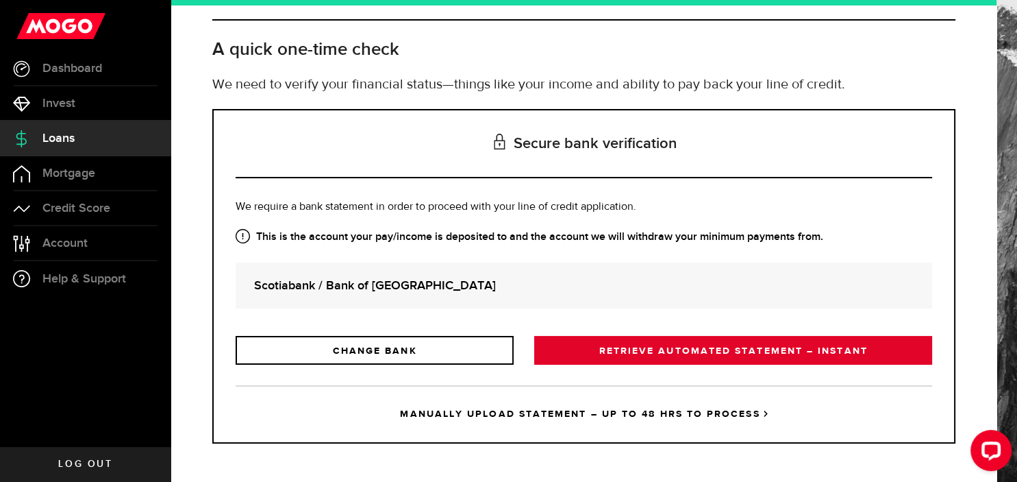
click at [676, 344] on link "RETRIEVE AUTOMATED STATEMENT – INSTANT" at bounding box center [733, 350] width 398 height 29
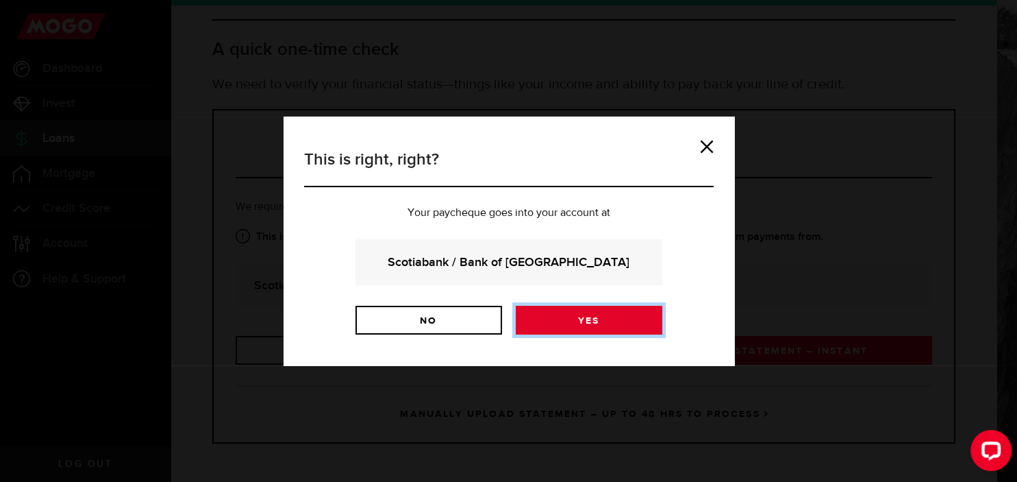
click at [601, 322] on link "Yes" at bounding box center [589, 319] width 147 height 29
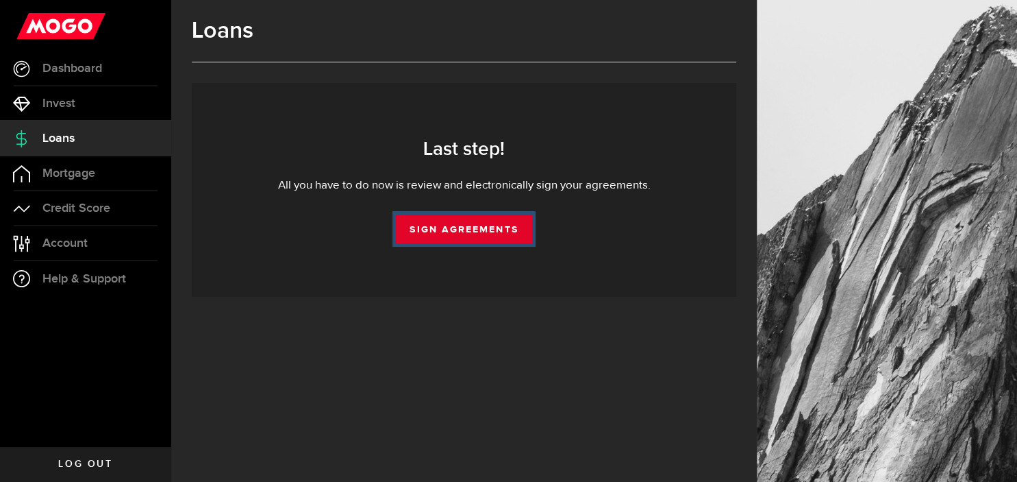
click at [459, 228] on link "Sign Agreements" at bounding box center [464, 228] width 136 height 29
